Goal: Entertainment & Leisure: Consume media (video, audio)

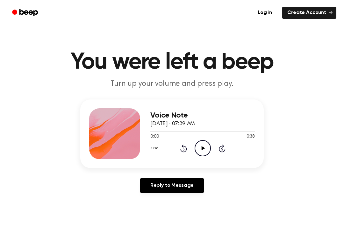
click at [203, 153] on icon "Play Audio" at bounding box center [203, 148] width 16 height 16
click at [207, 153] on icon "Pause Audio" at bounding box center [203, 148] width 16 height 16
click at [177, 152] on div "1.0x Rewind 5 seconds Play Audio Skip 5 seconds" at bounding box center [202, 148] width 104 height 16
click at [180, 152] on icon "Rewind 5 seconds" at bounding box center [183, 149] width 7 height 8
click at [185, 147] on icon "Rewind 5 seconds" at bounding box center [183, 149] width 7 height 8
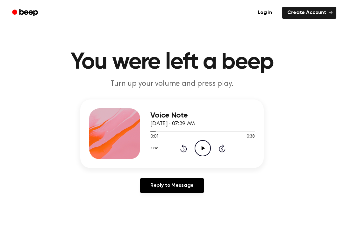
click at [203, 158] on div "Voice Note [DATE] · 07:39 AM 0:01 0:38 Your browser does not support the [objec…" at bounding box center [202, 134] width 104 height 51
click at [203, 151] on icon "Play Audio" at bounding box center [203, 148] width 16 height 16
click at [207, 152] on icon "Pause Audio" at bounding box center [203, 148] width 16 height 16
click at [206, 155] on icon "Play Audio" at bounding box center [203, 148] width 16 height 16
click at [198, 150] on icon "Pause Audio" at bounding box center [203, 148] width 16 height 16
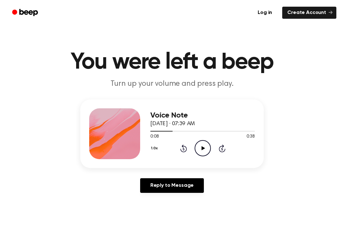
click at [200, 145] on icon "Play Audio" at bounding box center [203, 148] width 16 height 16
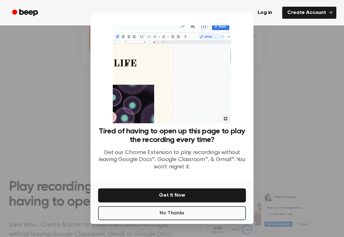
scroll to position [102, 0]
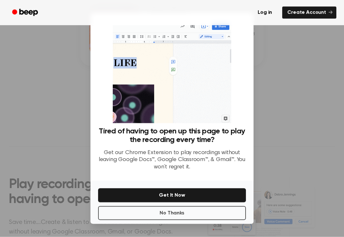
click at [203, 214] on button "No Thanks" at bounding box center [172, 214] width 148 height 14
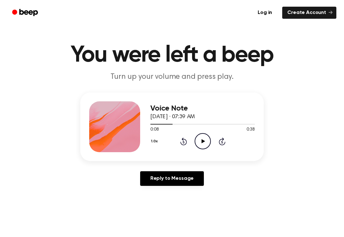
scroll to position [0, 0]
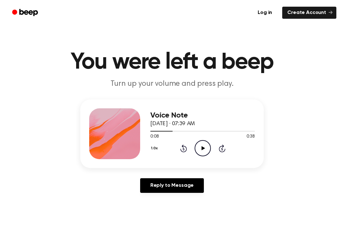
click at [203, 148] on icon at bounding box center [203, 148] width 4 height 4
click at [203, 144] on icon "Pause Audio" at bounding box center [203, 148] width 16 height 16
click at [209, 142] on icon "Play Audio" at bounding box center [203, 148] width 16 height 16
click at [202, 148] on icon "Pause Audio" at bounding box center [203, 148] width 16 height 16
click at [200, 149] on icon "Play Audio" at bounding box center [203, 148] width 16 height 16
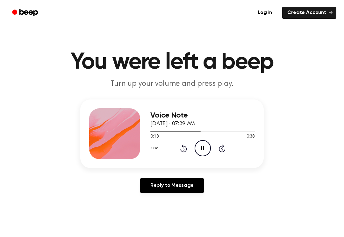
click at [199, 149] on icon "Pause Audio" at bounding box center [203, 148] width 16 height 16
click at [201, 145] on icon "Play Audio" at bounding box center [203, 148] width 16 height 16
click at [185, 157] on div "Voice Note [DATE] · 07:39 AM 0:19 0:38 Your browser does not support the [objec…" at bounding box center [202, 134] width 104 height 51
click at [204, 148] on icon "Pause Audio" at bounding box center [203, 148] width 16 height 16
click at [213, 148] on div "1.0x Rewind 5 seconds Play Audio Skip 5 seconds" at bounding box center [202, 148] width 104 height 16
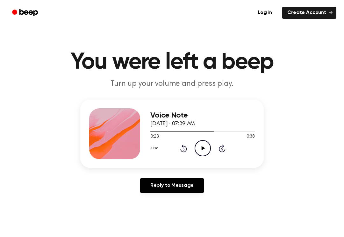
click at [195, 151] on icon "Play Audio" at bounding box center [203, 148] width 16 height 16
click at [182, 152] on icon at bounding box center [183, 149] width 7 height 8
click at [202, 151] on icon "Pause Audio" at bounding box center [203, 148] width 16 height 16
click at [202, 149] on icon at bounding box center [203, 148] width 4 height 4
click at [182, 152] on icon at bounding box center [183, 149] width 7 height 8
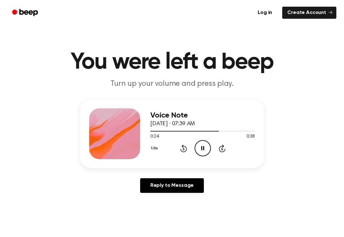
click at [207, 148] on icon "Pause Audio" at bounding box center [203, 148] width 16 height 16
click at [201, 151] on icon "Play Audio" at bounding box center [203, 148] width 16 height 16
click at [180, 152] on icon "Rewind 5 seconds" at bounding box center [183, 149] width 7 height 8
click at [198, 154] on icon "Pause Audio" at bounding box center [203, 148] width 16 height 16
click at [122, 143] on div at bounding box center [114, 134] width 51 height 51
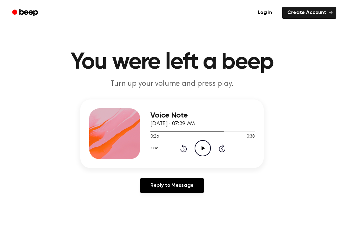
click at [203, 146] on icon "Play Audio" at bounding box center [203, 148] width 16 height 16
click at [203, 149] on icon at bounding box center [202, 148] width 3 height 4
click at [202, 148] on icon at bounding box center [203, 148] width 4 height 4
click at [180, 152] on icon "Rewind 5 seconds" at bounding box center [183, 149] width 7 height 8
click at [202, 153] on icon "Pause Audio" at bounding box center [203, 148] width 16 height 16
